Goal: Information Seeking & Learning: Learn about a topic

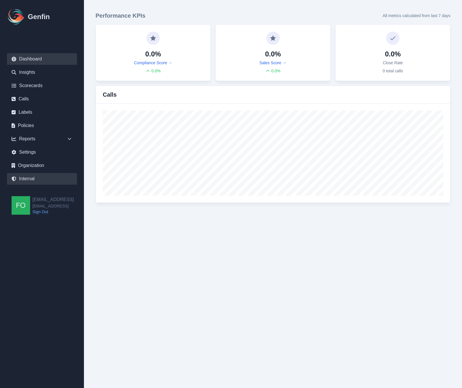
click at [30, 177] on link "Internal" at bounding box center [42, 179] width 70 height 12
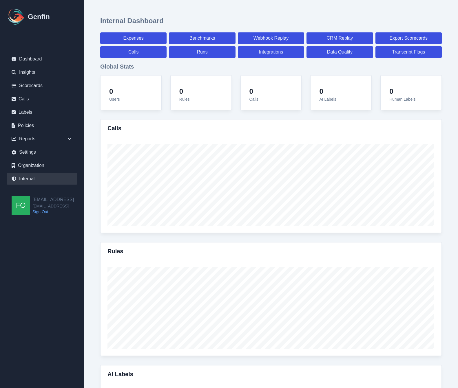
select select "paid"
select select "7"
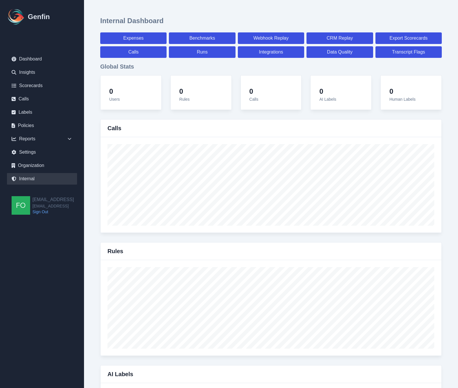
select select "paid"
select select "7"
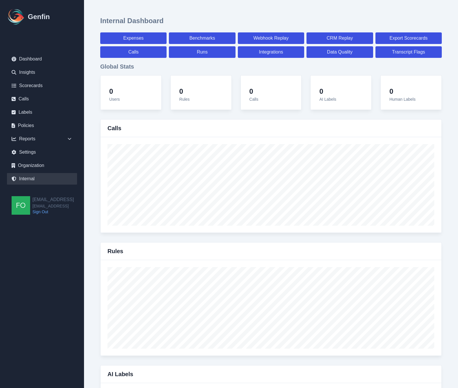
select select "7"
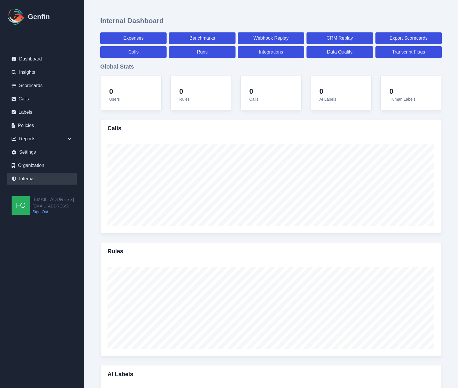
select select "7"
select select "paid"
select select "7"
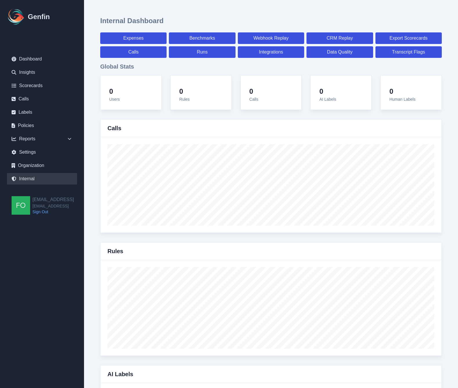
select select "7"
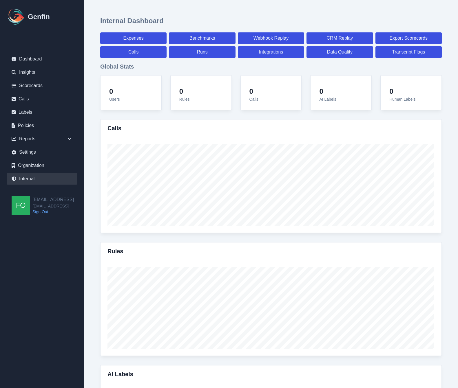
select select "7"
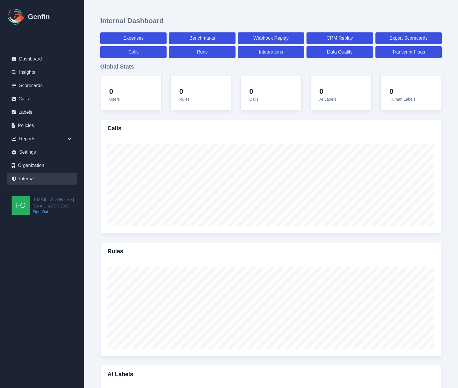
select select "paid"
select select "7"
select select "paid"
select select "7"
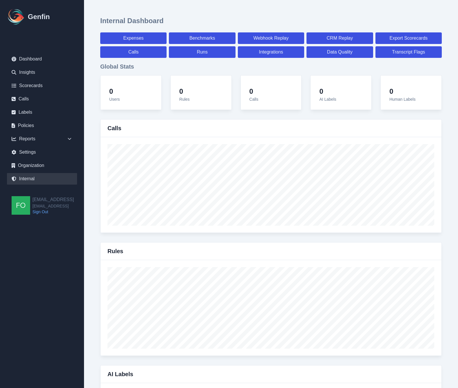
select select "paid"
select select "7"
select select "paid"
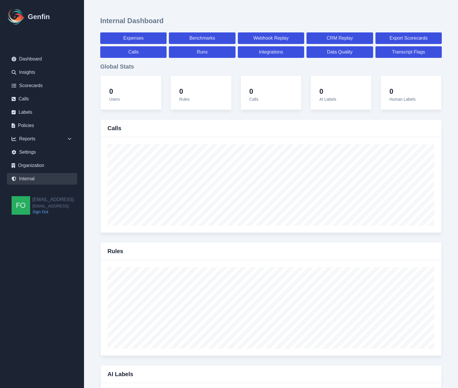
select select "7"
select select "paid"
select select "7"
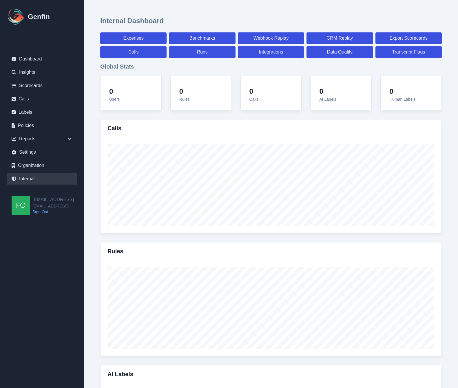
select select "7"
select select "paid"
select select "7"
select select "paid"
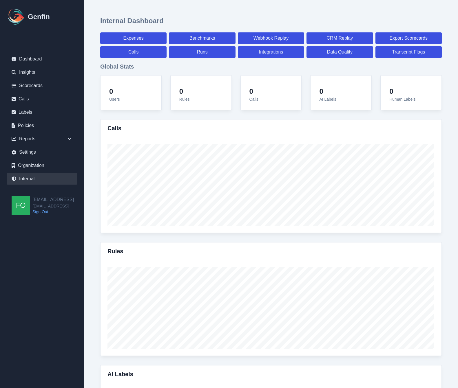
select select "7"
select select "paid"
select select "7"
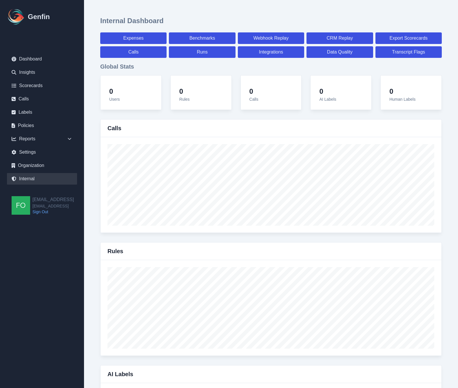
select select "7"
select select "paid"
select select "7"
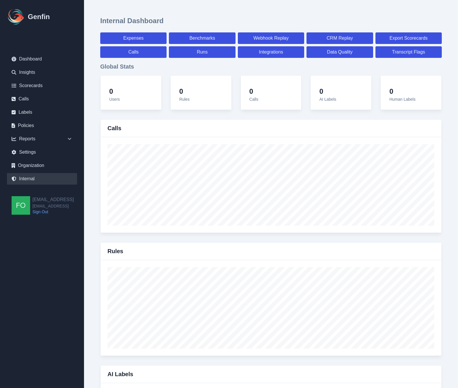
select select "7"
select select "paid"
select select "7"
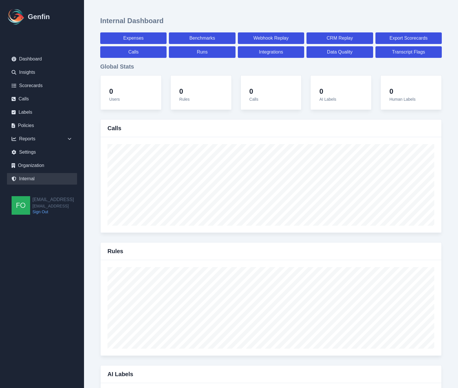
select select "7"
select select "paid"
select select "7"
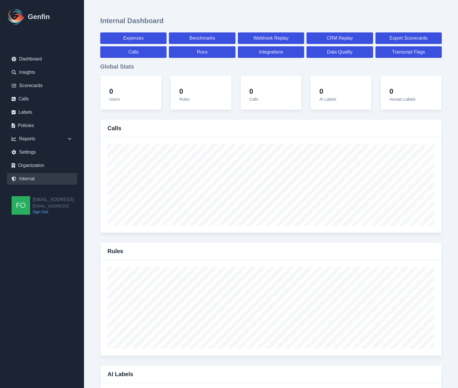
select select "7"
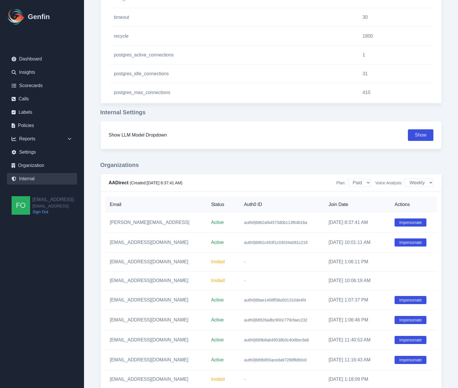
scroll to position [607, 0]
click at [411, 318] on button "Impersonate" at bounding box center [410, 320] width 32 height 8
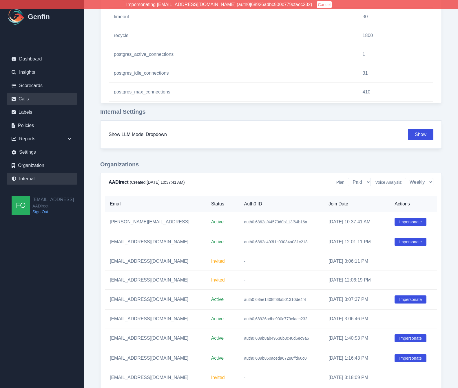
click at [36, 101] on link "Calls" at bounding box center [42, 99] width 70 height 12
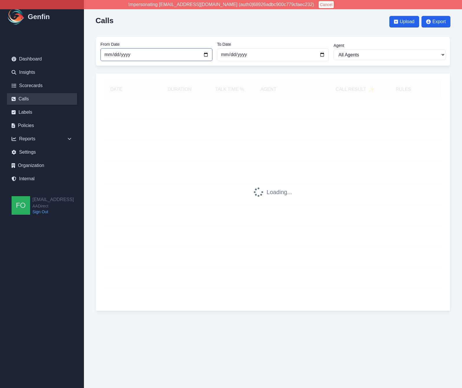
click at [206, 53] on input "[DATE]" at bounding box center [157, 54] width 112 height 13
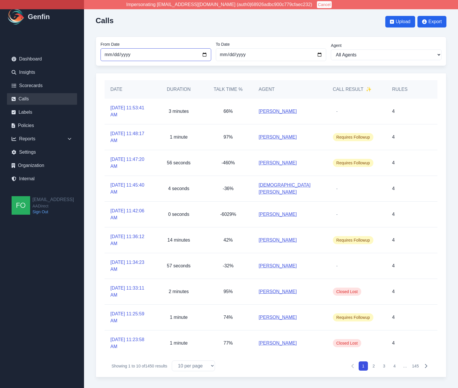
type input "2025-09-05"
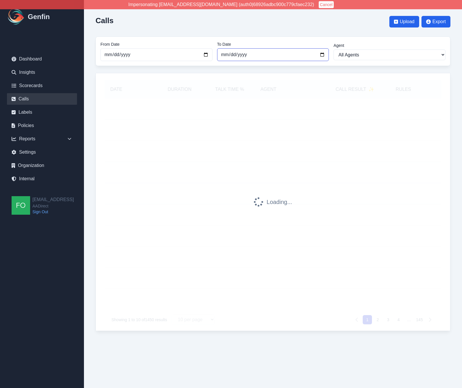
click at [323, 54] on input "[DATE]" at bounding box center [273, 54] width 112 height 13
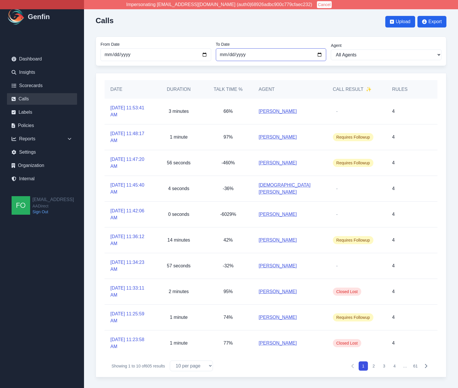
click at [318, 55] on input "2025-09-05" at bounding box center [271, 54] width 111 height 13
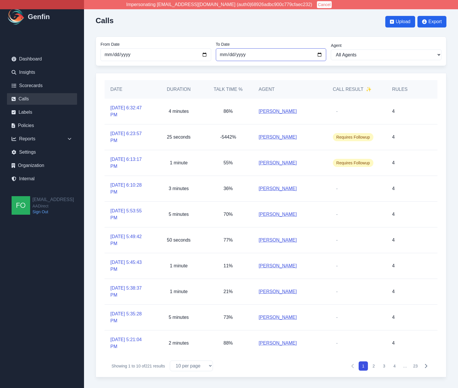
type input "2025-09-06"
click at [205, 52] on input "2025-09-05" at bounding box center [156, 54] width 111 height 13
type input "2025-09-04"
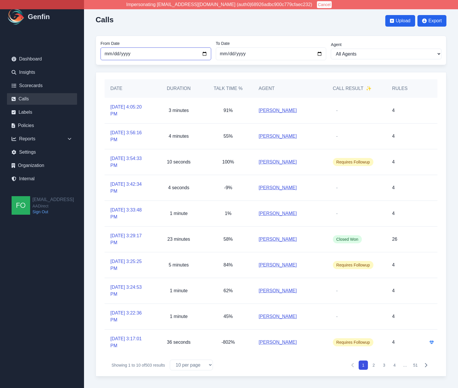
scroll to position [1, 0]
click at [369, 56] on select "All Agents Abdulla Ali Ana Martinez Angela Barnett Annaly Castillo Anselmo Dori…" at bounding box center [386, 54] width 111 height 11
select select "[PERSON_NAME]"
click at [331, 49] on select "All Agents Abdulla Ali Ana Martinez Angela Barnett Annaly Castillo Anselmo Dori…" at bounding box center [386, 54] width 111 height 11
select select "[PERSON_NAME]"
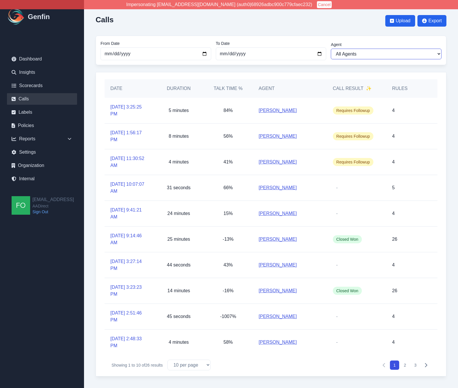
scroll to position [1, 0]
click at [192, 367] on select "10 per page 25 per page 50 per page 100 per page" at bounding box center [188, 365] width 43 height 11
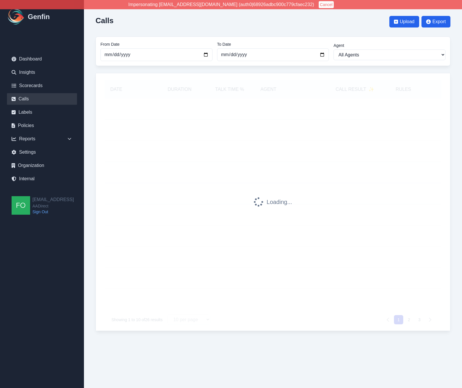
select select "50"
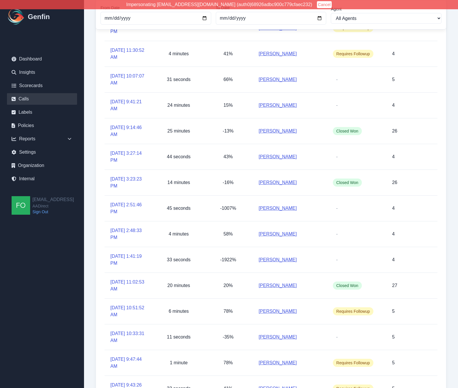
scroll to position [110, 0]
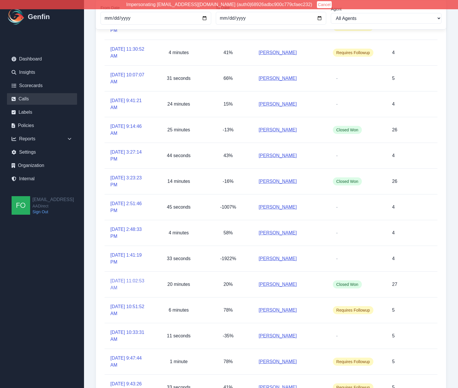
click at [129, 286] on link "9/5/2025, 11:02:53 AM" at bounding box center [129, 285] width 38 height 14
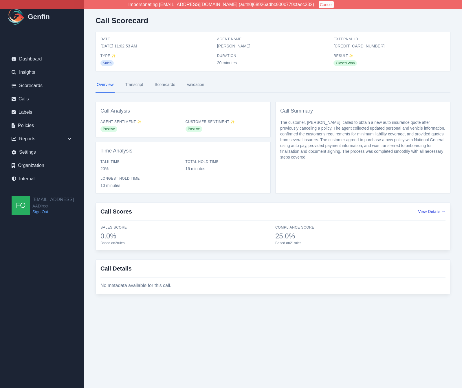
click at [351, 45] on span "682175658728" at bounding box center [390, 46] width 112 height 6
copy span "682175658728"
click at [341, 41] on span "External ID" at bounding box center [390, 39] width 112 height 5
click at [346, 45] on span "682175658728" at bounding box center [390, 46] width 112 height 6
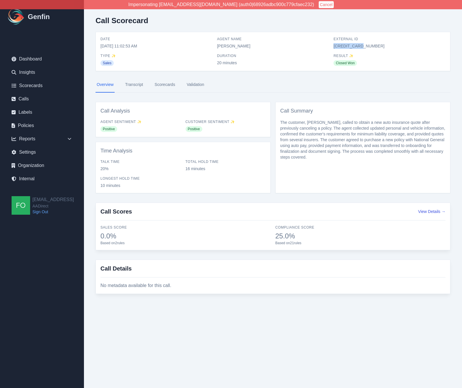
click at [346, 45] on span "682175658728" at bounding box center [390, 46] width 112 height 6
copy span "682175658728"
drag, startPoint x: 161, startPoint y: 353, endPoint x: 144, endPoint y: 263, distance: 91.1
click at [161, 315] on html "Impersonating resqueda@aadirect.com (auth0|68926adbc900c779cfaec232) Cancel Gen…" at bounding box center [231, 157] width 462 height 315
click at [137, 85] on link "Transcript" at bounding box center [134, 85] width 20 height 16
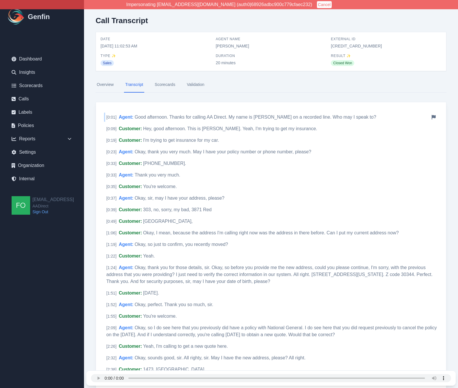
click at [142, 114] on div "[ 0:01 ] Agent : Good afternoon. Thanks for calling AA Direct. My name is Joann…" at bounding box center [271, 117] width 334 height 9
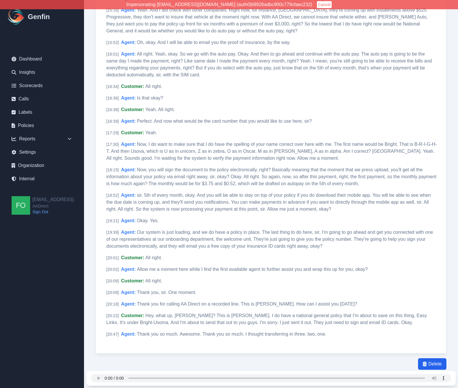
scroll to position [1402, 0]
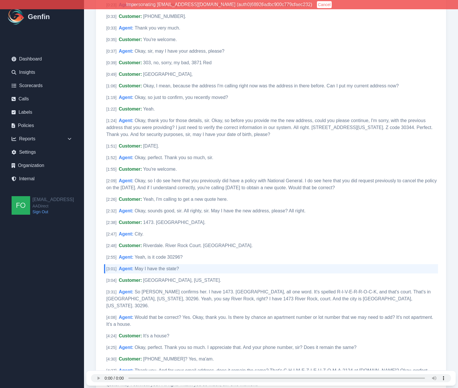
scroll to position [0, 0]
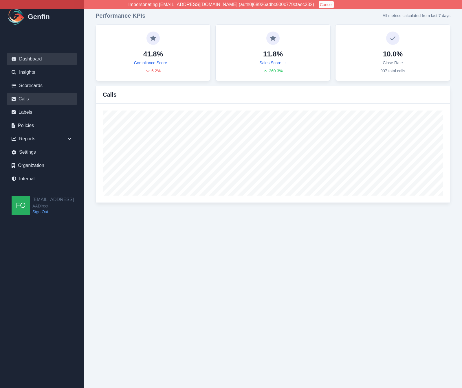
click at [28, 100] on link "Calls" at bounding box center [42, 99] width 70 height 12
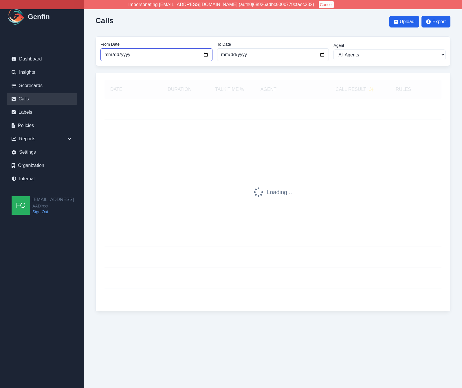
click at [204, 53] on input "2025-08-01" at bounding box center [157, 54] width 112 height 13
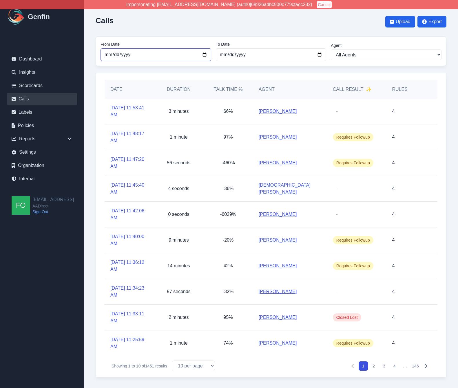
type input "2025-09-04"
click at [322, 53] on input "2025-09-09" at bounding box center [271, 54] width 111 height 13
type input "2025-09-06"
click at [374, 54] on select "All Agents Abdulla Ali Ana Martinez Angela Barnett Annaly Castillo Anselmo Dori…" at bounding box center [386, 55] width 111 height 11
select select "Juan Davila"
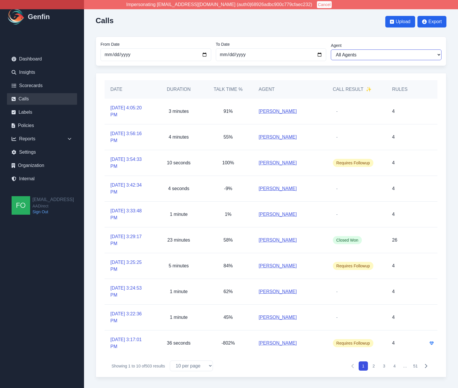
click at [331, 50] on select "All Agents Abdulla Ali Ana Martinez Angela Barnett Annaly Castillo Anselmo Dori…" at bounding box center [386, 55] width 111 height 11
select select "Juan Davila"
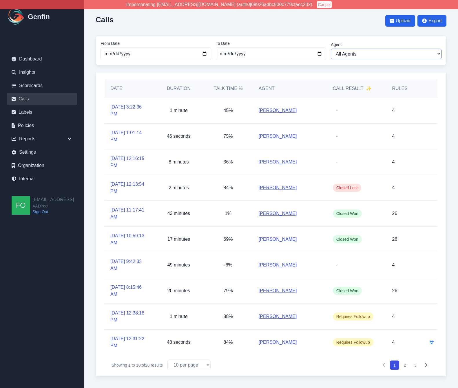
scroll to position [1, 0]
click at [192, 366] on select "10 per page 25 per page 50 per page 100 per page" at bounding box center [188, 365] width 43 height 11
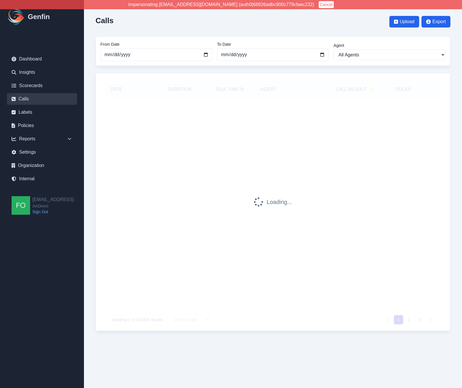
select select "50"
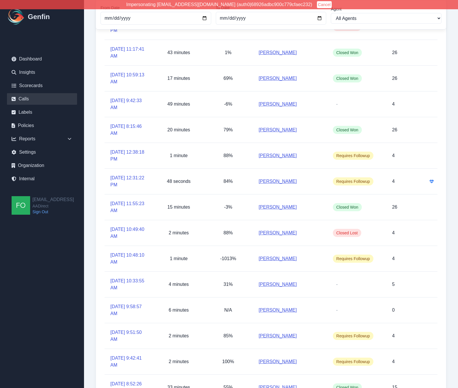
scroll to position [167, 0]
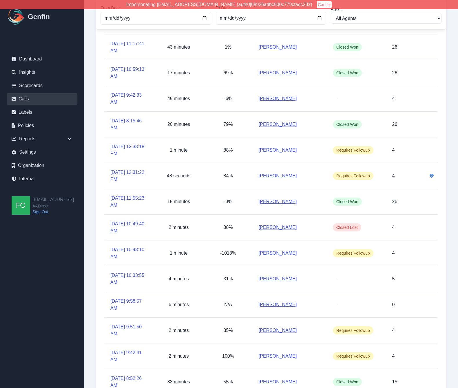
drag, startPoint x: 98, startPoint y: 298, endPoint x: 101, endPoint y: 301, distance: 4.2
click at [98, 299] on div "Date Duration Talk Time % Agent Call Result ✨ Rules 9/6/2025, 3:22:36 PM 1 minu…" at bounding box center [271, 290] width 351 height 769
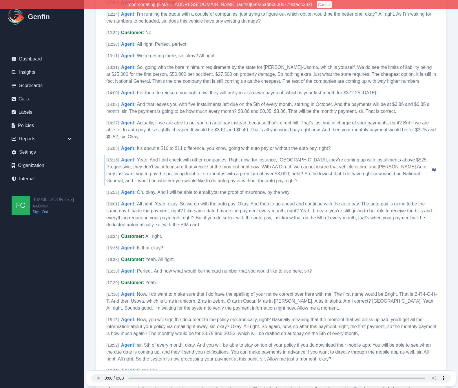
scroll to position [1208, 0]
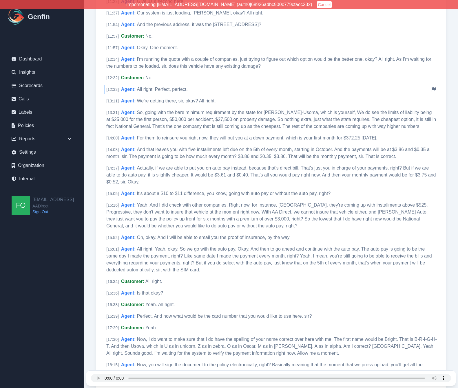
click at [168, 85] on div "[ 12:33 ] Agent : All right. Perfect, perfect. Notify Genfin of a transcript er…" at bounding box center [271, 89] width 334 height 9
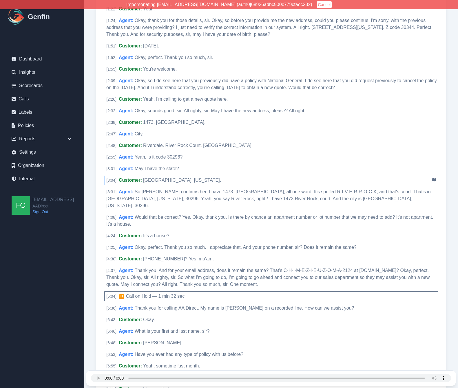
scroll to position [259, 0]
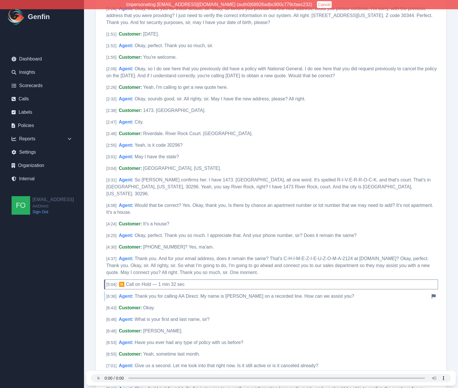
click at [167, 294] on span "Thank you for calling AA Direct. My name is [PERSON_NAME] on a recorded line. H…" at bounding box center [245, 296] width 220 height 5
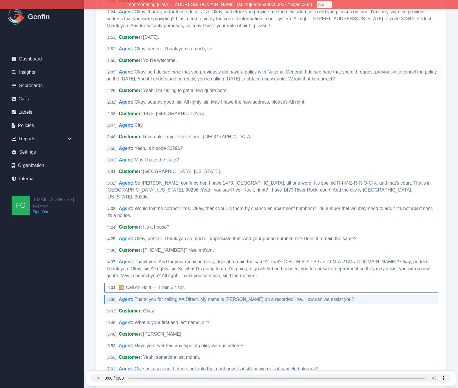
scroll to position [255, 0]
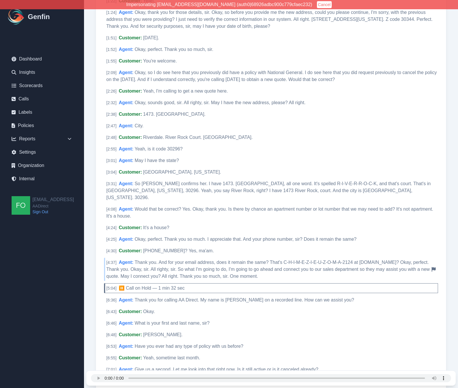
click at [171, 260] on span "Thank you. And for your email address, does it remain the same? That's C-H-I-M-…" at bounding box center [267, 269] width 323 height 19
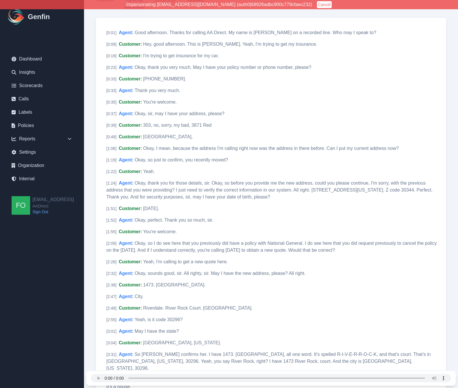
scroll to position [85, 0]
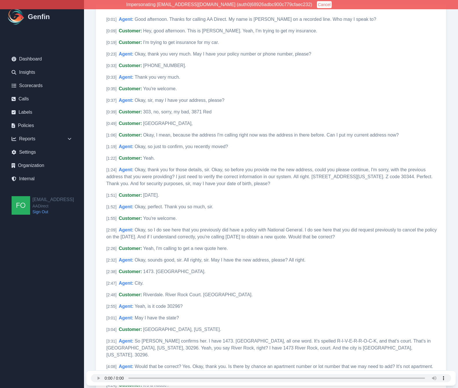
scroll to position [99, 0]
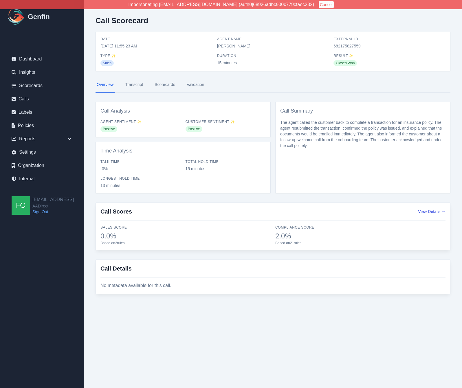
click at [329, 138] on p "The agent called the customer back to complete a transaction for an insurance p…" at bounding box center [362, 134] width 165 height 29
click at [134, 84] on link "Transcript" at bounding box center [134, 85] width 20 height 16
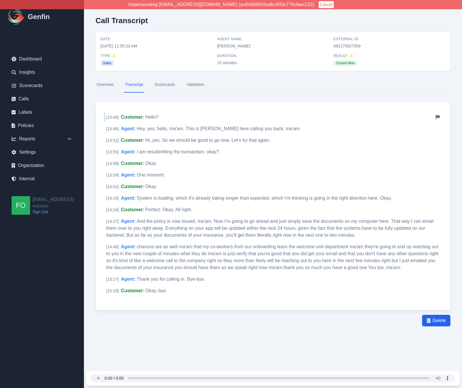
click at [130, 116] on span "Customer :" at bounding box center [132, 117] width 23 height 5
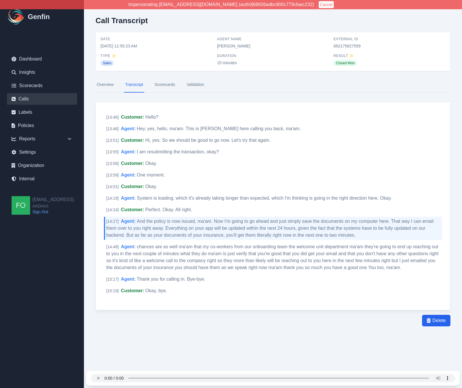
click at [28, 97] on link "Calls" at bounding box center [42, 99] width 70 height 12
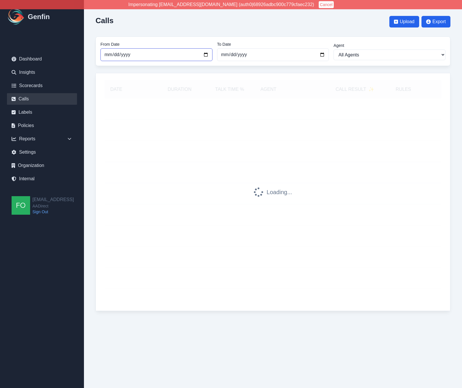
click at [205, 54] on input "2025-08-01" at bounding box center [157, 54] width 112 height 13
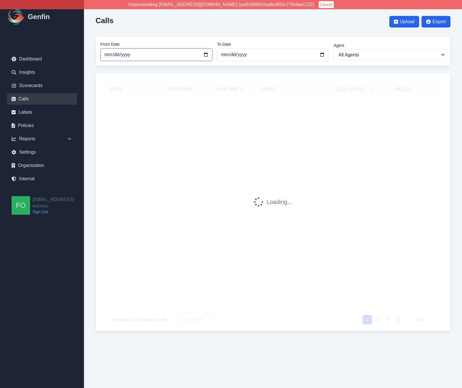
type input "2025-09-04"
click at [322, 54] on input "2025-09-09" at bounding box center [273, 54] width 112 height 13
type input "2025-09-06"
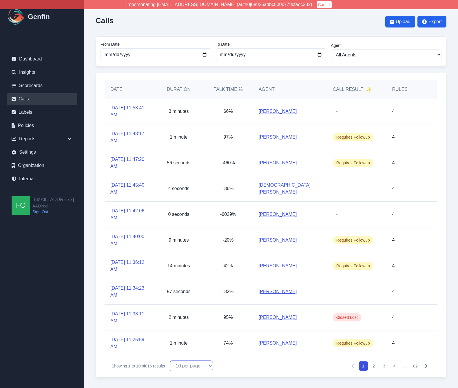
click at [192, 370] on select "10 per page 25 per page 50 per page 100 per page" at bounding box center [191, 366] width 43 height 11
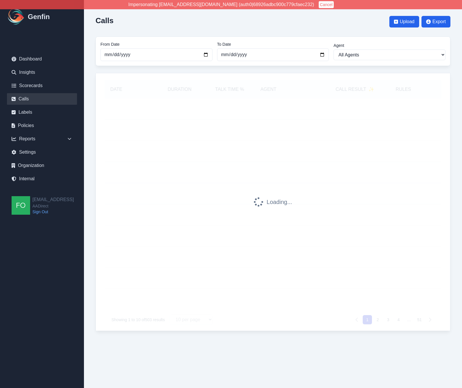
select select "100"
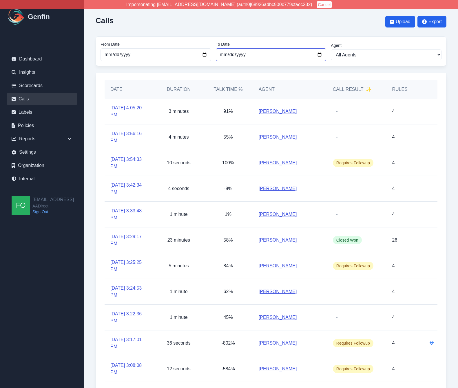
click at [315, 56] on input "2025-09-06" at bounding box center [271, 54] width 111 height 13
click at [320, 55] on input "2025-09-06" at bounding box center [271, 54] width 111 height 13
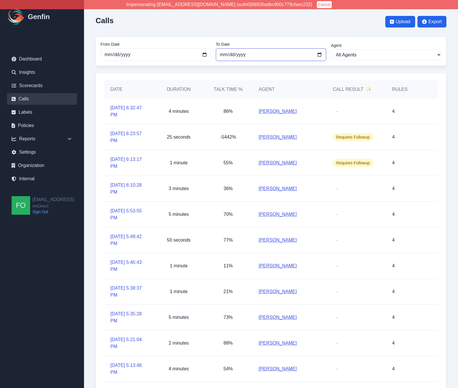
click at [320, 52] on input "2025-09-05" at bounding box center [271, 54] width 111 height 13
type input "2025-09-06"
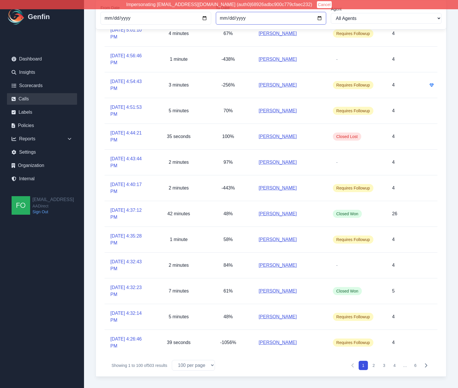
scroll to position [2321, 0]
click at [197, 366] on select "10 per page 25 per page 50 per page 100 per page" at bounding box center [193, 365] width 43 height 11
click at [425, 366] on icon "Pagination" at bounding box center [425, 365] width 5 height 5
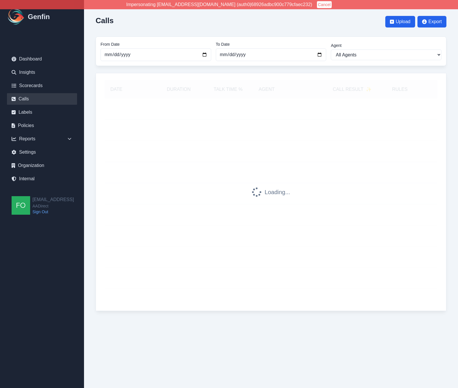
select select "100"
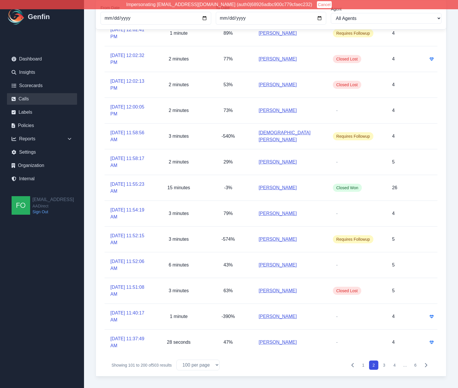
scroll to position [2321, 0]
click at [426, 364] on icon "Pagination" at bounding box center [426, 365] width 2 height 4
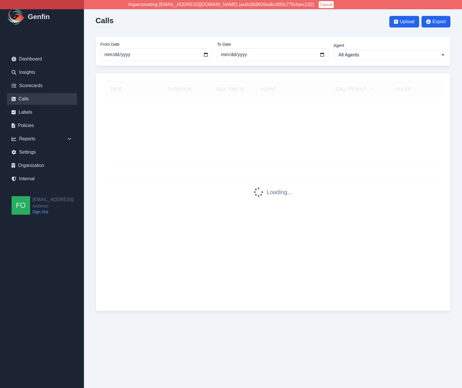
select select "100"
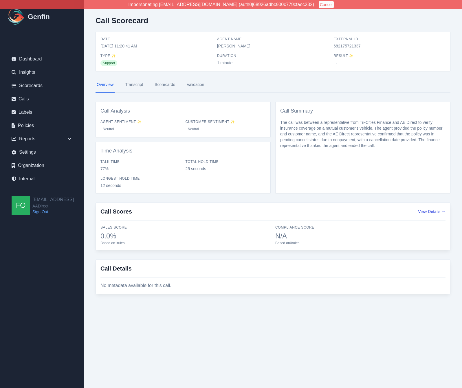
click at [142, 87] on link "Transcript" at bounding box center [134, 85] width 20 height 16
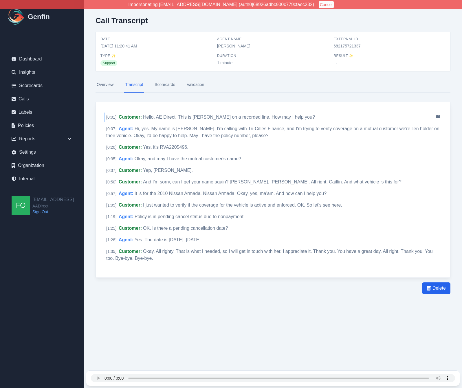
click at [161, 116] on span "Hello, AE Direct. This is [PERSON_NAME] on a recorded line. How may I help you?" at bounding box center [229, 117] width 172 height 5
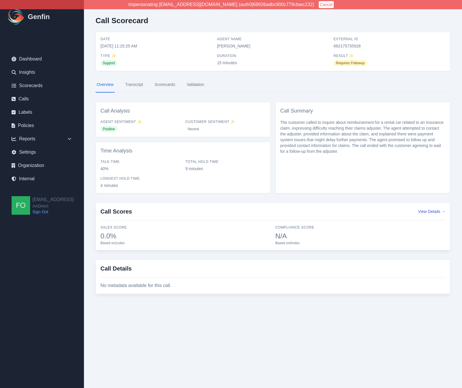
click at [135, 83] on link "Transcript" at bounding box center [134, 85] width 20 height 16
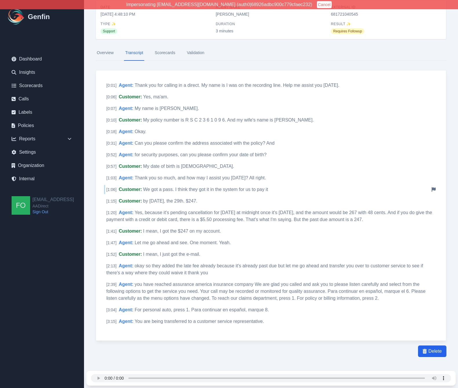
scroll to position [31, 0]
click at [20, 98] on link "Calls" at bounding box center [42, 99] width 70 height 12
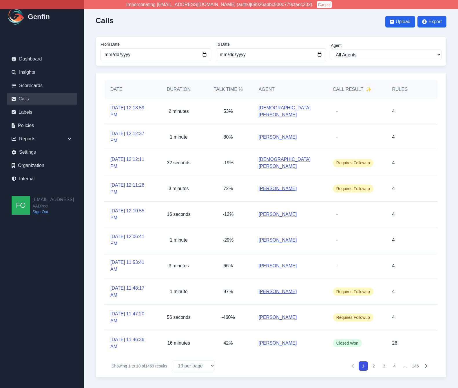
scroll to position [1, 0]
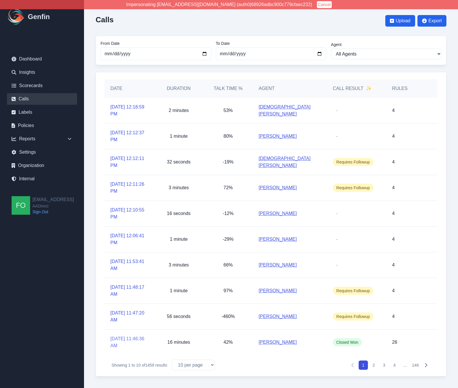
click at [122, 343] on link "[DATE] 11:46:36 AM" at bounding box center [129, 343] width 38 height 14
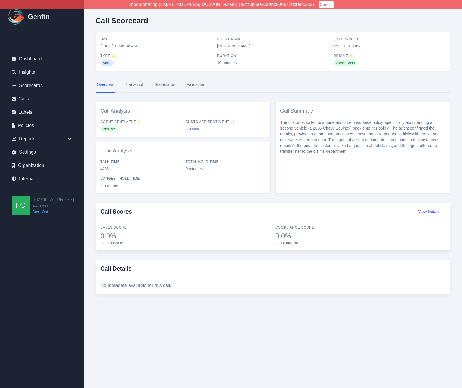
click at [340, 128] on p "The customer called to inquire about her insurance policy, specifically about a…" at bounding box center [362, 137] width 165 height 35
click at [324, 147] on p "The customer called to inquire about her insurance policy, specifically about a…" at bounding box center [362, 137] width 165 height 35
click at [355, 142] on p "The customer called to inquire about her insurance policy, specifically about a…" at bounding box center [362, 137] width 165 height 35
click at [342, 147] on p "The customer called to inquire about her insurance policy, specifically about a…" at bounding box center [362, 137] width 165 height 35
click at [321, 155] on div "Call Summary The customer called to inquire about her insurance policy, specifi…" at bounding box center [362, 148] width 175 height 92
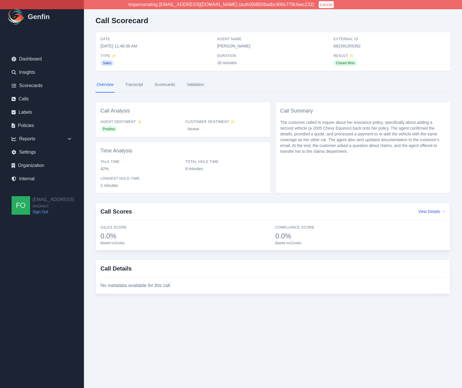
click at [355, 145] on p "The customer called to inquire about her insurance policy, specifically about a…" at bounding box center [362, 137] width 165 height 35
click at [314, 151] on p "The customer called to inquire about her insurance policy, specifically about a…" at bounding box center [362, 137] width 165 height 35
click at [138, 84] on link "Transcript" at bounding box center [134, 85] width 20 height 16
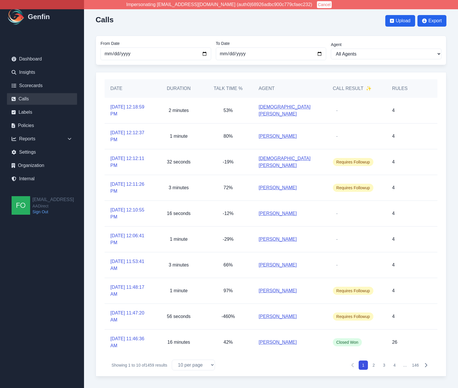
scroll to position [1, 0]
click at [372, 367] on button "2" at bounding box center [373, 365] width 9 height 9
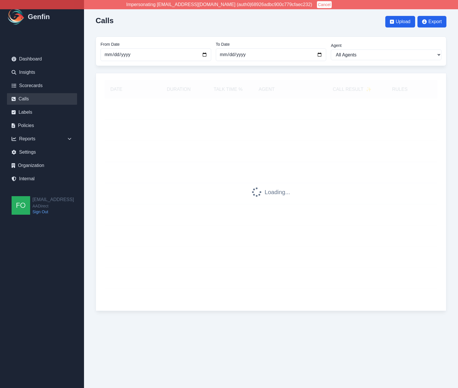
scroll to position [0, 0]
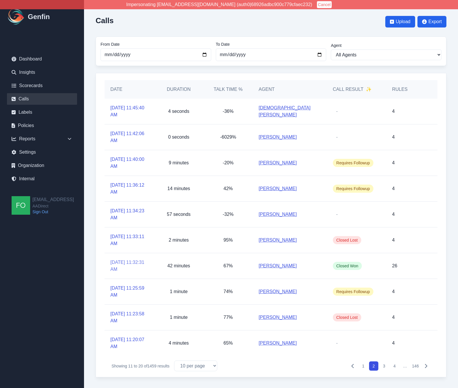
click at [124, 262] on link "[DATE] 11:32:31 AM" at bounding box center [129, 266] width 38 height 14
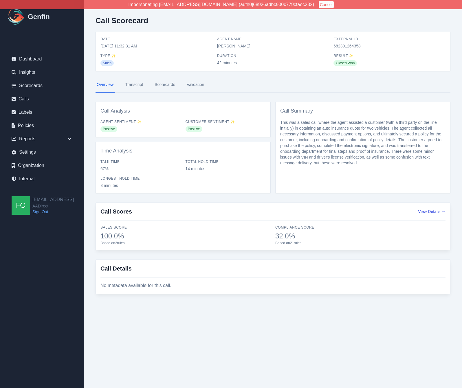
click at [134, 85] on link "Transcript" at bounding box center [134, 85] width 20 height 16
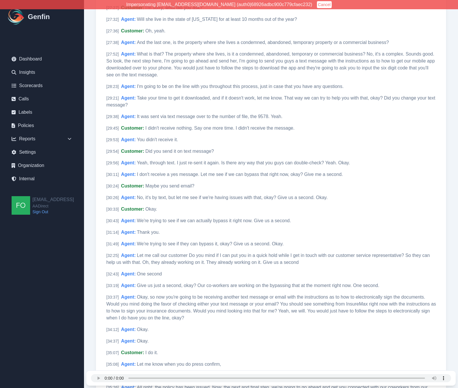
scroll to position [2160, 0]
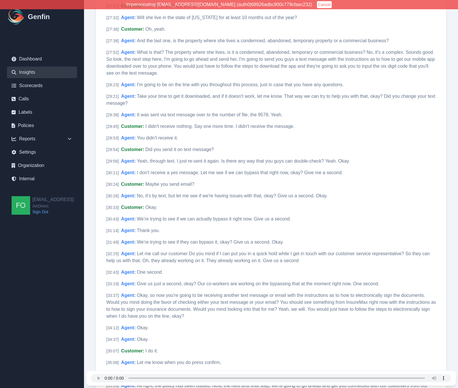
click at [31, 72] on link "Insights" at bounding box center [42, 73] width 70 height 12
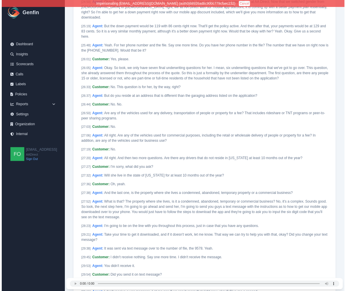
scroll to position [1997, 0]
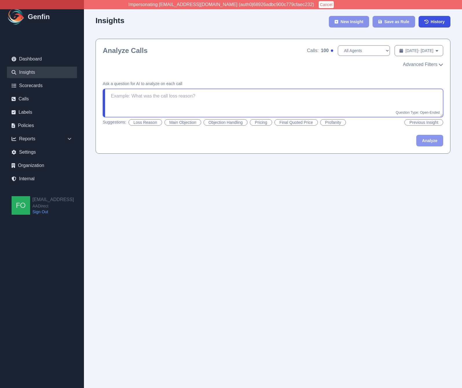
click at [220, 98] on textarea at bounding box center [273, 103] width 341 height 28
type textarea "was there a transfer on the call?"
click at [433, 140] on button "Analyze" at bounding box center [430, 141] width 27 height 12
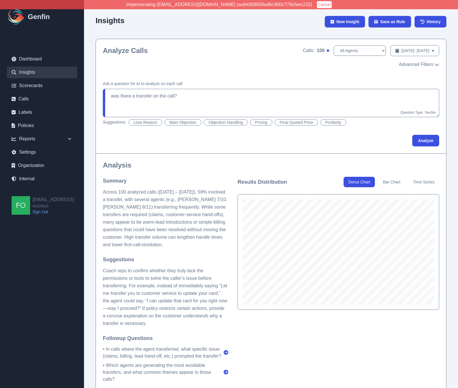
click at [416, 68] on div "Analyze Calls Calls: 100 All Agents [PERSON_NAME] [PERSON_NAME] [PERSON_NAME] […" at bounding box center [271, 56] width 350 height 35
click at [419, 66] on span "Advanced Filters" at bounding box center [416, 64] width 34 height 7
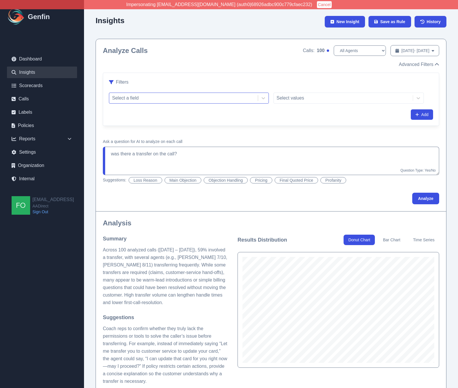
click at [179, 98] on div at bounding box center [183, 98] width 143 height 8
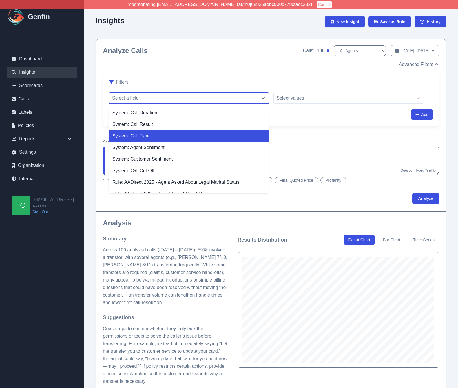
click at [180, 135] on div "System: Call Type" at bounding box center [189, 136] width 160 height 12
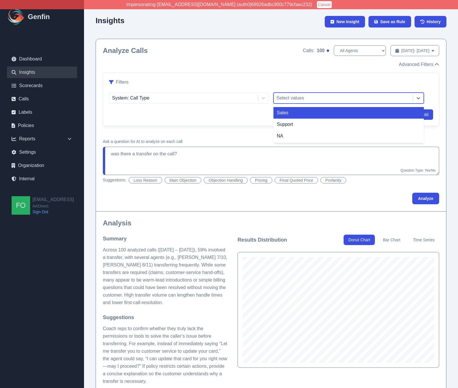
click at [309, 97] on div at bounding box center [344, 98] width 134 height 8
click at [298, 114] on div "Sales" at bounding box center [348, 113] width 151 height 12
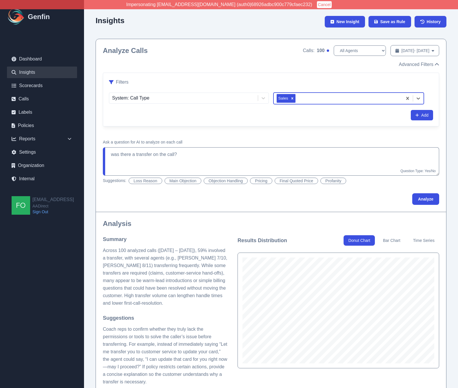
click at [376, 118] on div "Add" at bounding box center [271, 115] width 324 height 10
click at [430, 198] on button "Analyze" at bounding box center [425, 199] width 27 height 12
